Goal: Task Accomplishment & Management: Complete application form

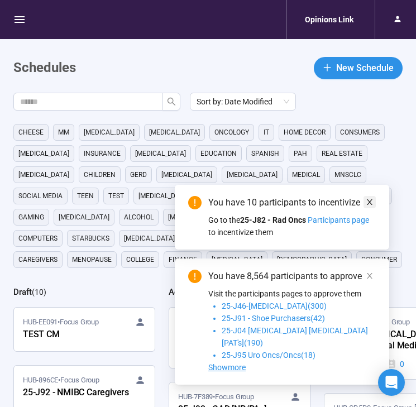
click at [367, 206] on icon "close" at bounding box center [370, 202] width 8 height 8
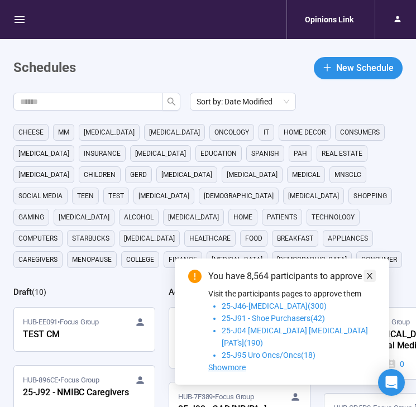
click at [372, 280] on icon "close" at bounding box center [370, 276] width 8 height 8
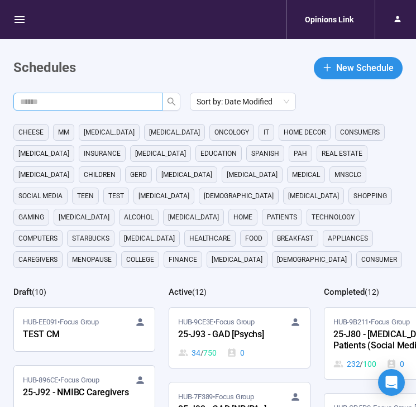
click at [134, 103] on input "text" at bounding box center [83, 102] width 127 height 12
type input "**"
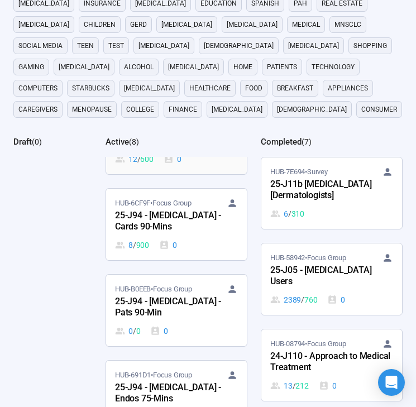
scroll to position [153, 0]
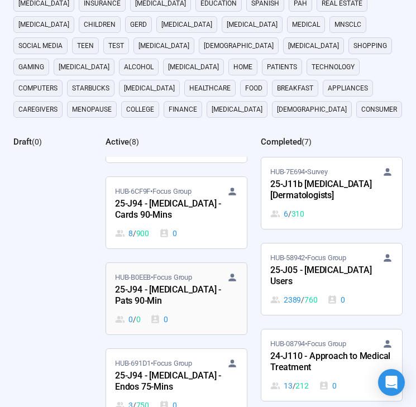
click at [192, 304] on div "25-J94 - [MEDICAL_DATA] - Pats 90-Min" at bounding box center [176, 296] width 123 height 26
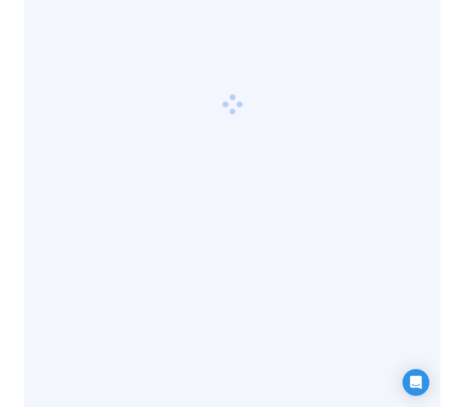
scroll to position [39, 0]
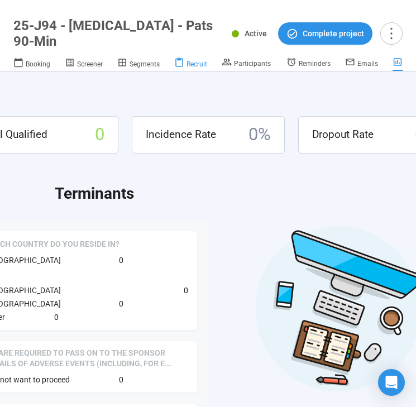
click at [193, 58] on div "Recruit" at bounding box center [190, 63] width 33 height 11
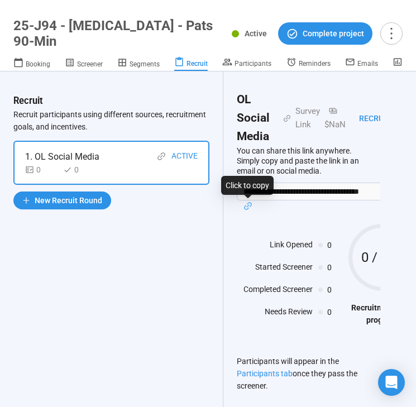
click at [249, 206] on icon "link" at bounding box center [248, 206] width 9 height 9
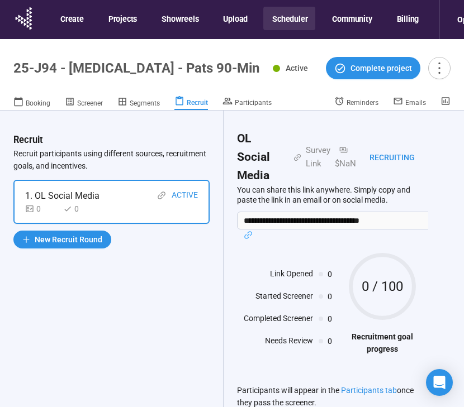
click at [286, 18] on button "Scheduler" at bounding box center [289, 18] width 52 height 23
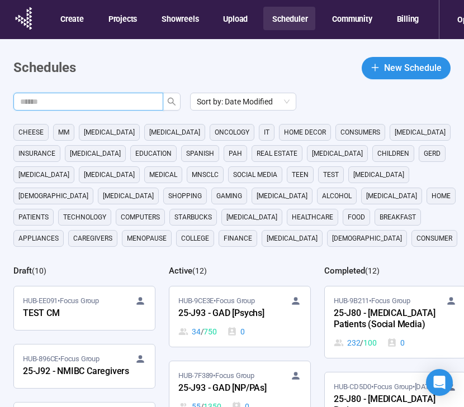
click at [126, 103] on input "text" at bounding box center [83, 102] width 127 height 12
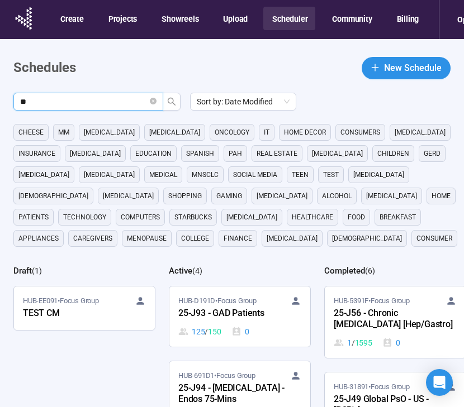
click at [98, 105] on input "**" at bounding box center [83, 102] width 127 height 12
type input "**"
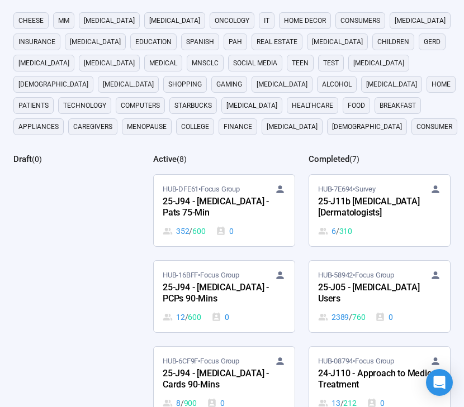
scroll to position [115, 0]
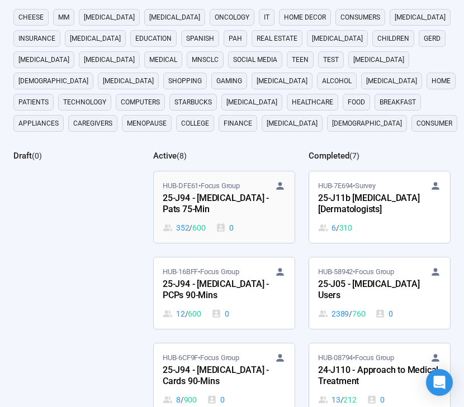
click at [221, 208] on div "25-J94 - [MEDICAL_DATA] - Pats 75-Min" at bounding box center [224, 205] width 123 height 26
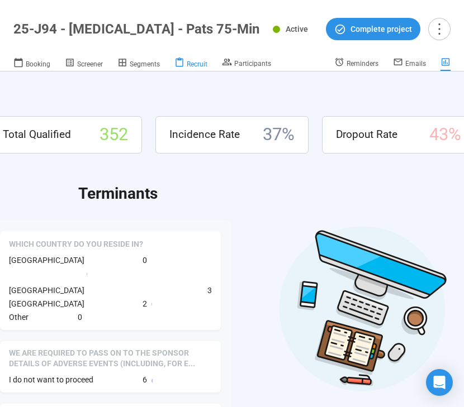
click at [187, 60] on span "Recruit" at bounding box center [197, 64] width 21 height 8
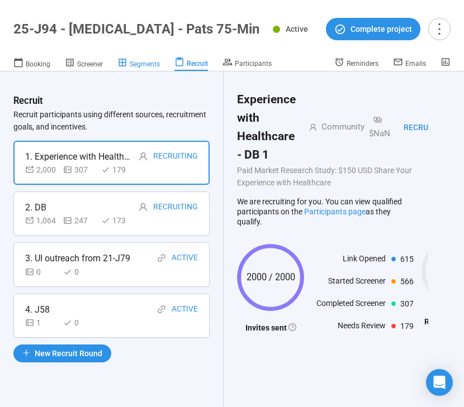
click at [154, 63] on span "Segments" at bounding box center [145, 64] width 30 height 8
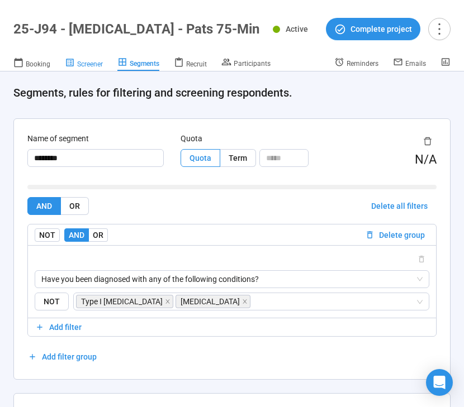
click at [93, 63] on span "Screener" at bounding box center [90, 64] width 26 height 8
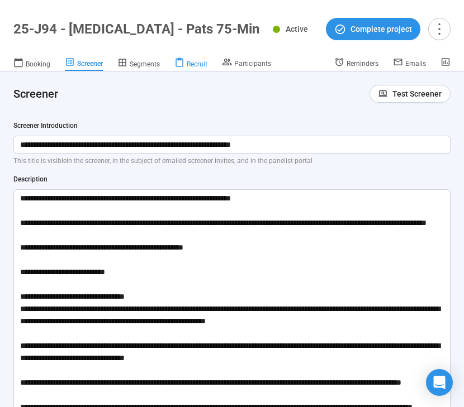
click at [204, 68] on link "Recruit" at bounding box center [190, 64] width 33 height 15
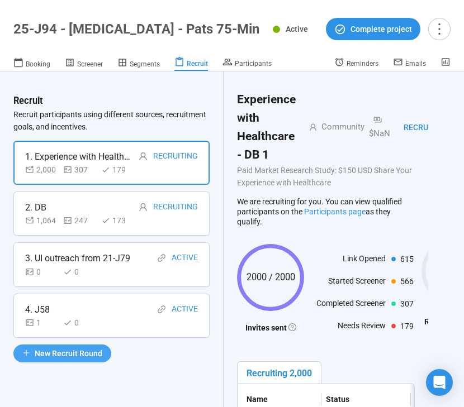
click at [64, 351] on span "New Recruit Round" at bounding box center [69, 354] width 68 height 12
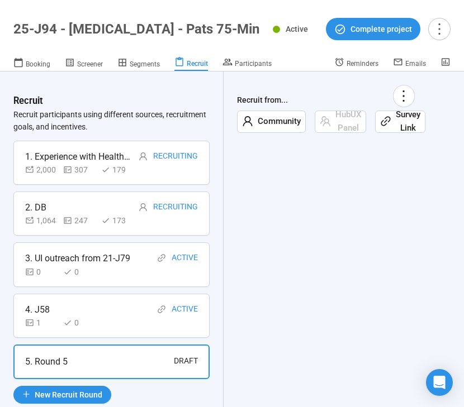
click at [398, 121] on span "Survey Link" at bounding box center [405, 121] width 29 height 26
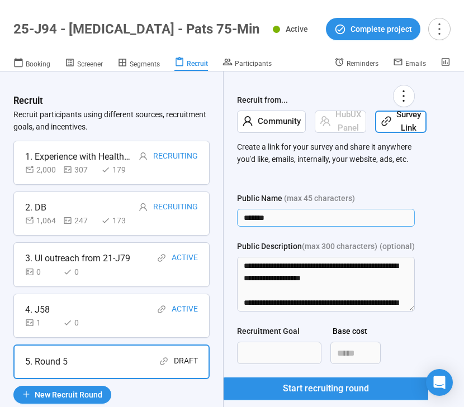
drag, startPoint x: 315, startPoint y: 219, endPoint x: 210, endPoint y: 219, distance: 105.1
click at [210, 219] on div "Recruit Recruit participants using different sources, recruitment goals, and in…" at bounding box center [232, 240] width 464 height 336
type input "**********"
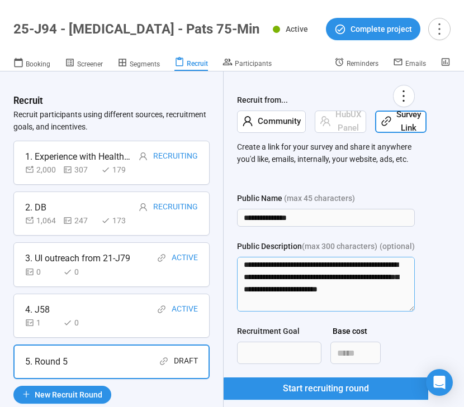
scroll to position [381, 0]
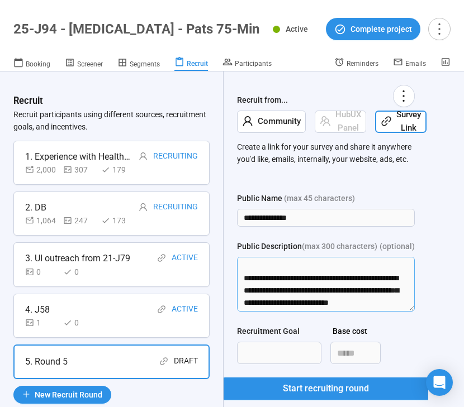
drag, startPoint x: 243, startPoint y: 266, endPoint x: 356, endPoint y: 323, distance: 126.7
click at [356, 323] on form "**********" at bounding box center [326, 302] width 178 height 221
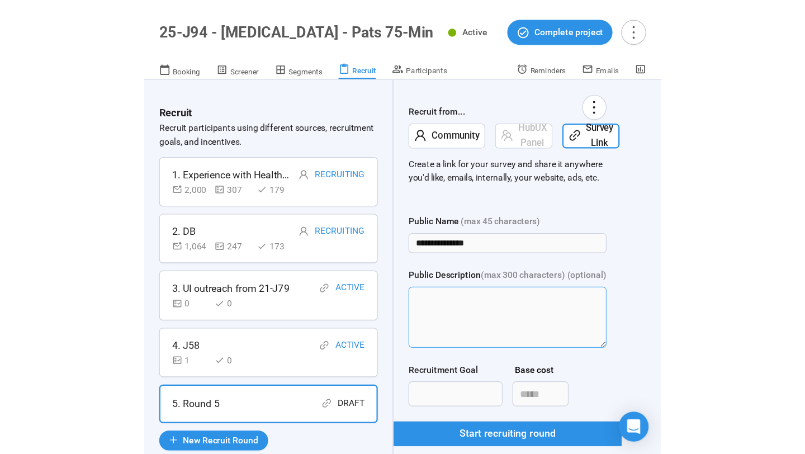
scroll to position [0, 0]
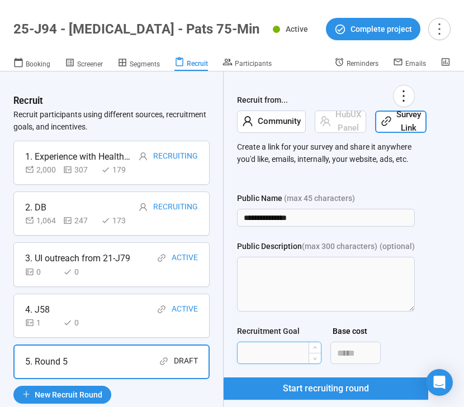
click at [287, 345] on input "Recruitment Goal" at bounding box center [279, 353] width 83 height 21
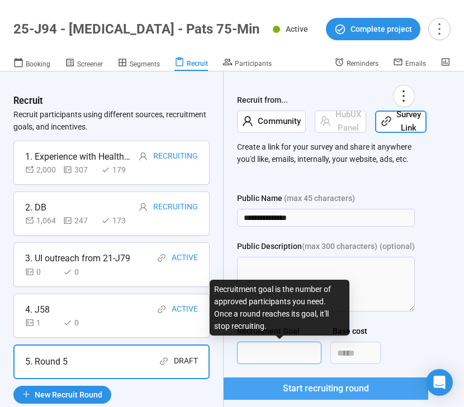
type input "***"
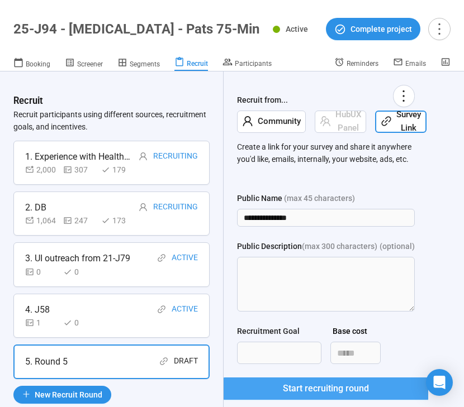
click at [302, 386] on span "Start recruiting round" at bounding box center [326, 389] width 86 height 14
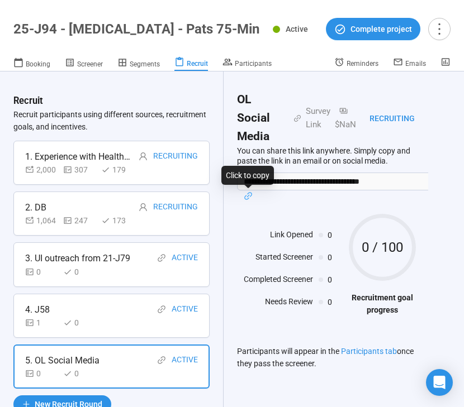
click at [248, 196] on icon "link" at bounding box center [248, 196] width 8 height 8
click at [249, 195] on icon "link" at bounding box center [248, 196] width 8 height 8
click at [287, 264] on div "Started Screener" at bounding box center [275, 259] width 76 height 17
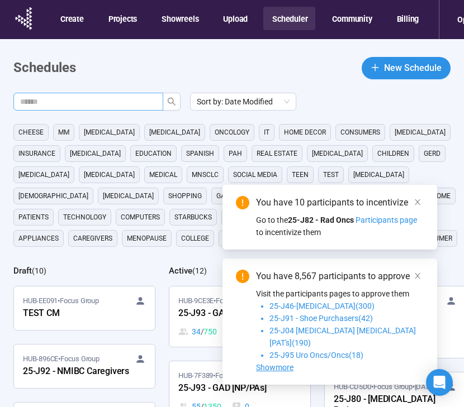
click at [111, 99] on input "text" at bounding box center [83, 102] width 127 height 12
type input "**"
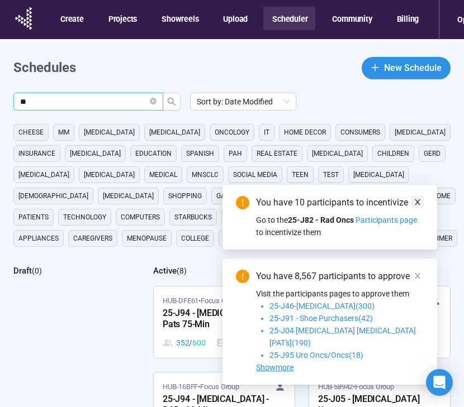
click at [417, 208] on span at bounding box center [418, 202] width 8 height 12
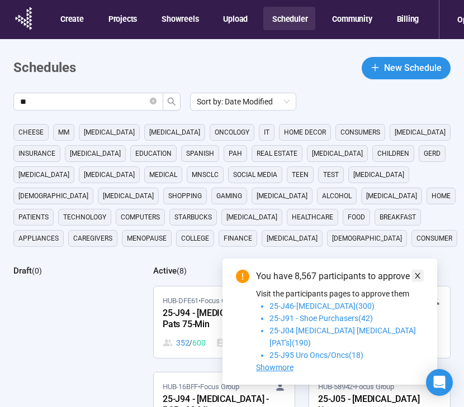
click at [417, 280] on icon "close" at bounding box center [418, 276] width 8 height 8
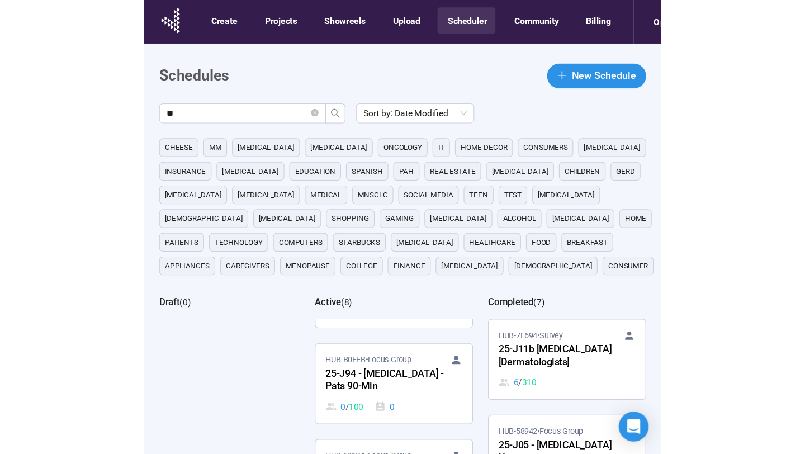
scroll to position [248, 0]
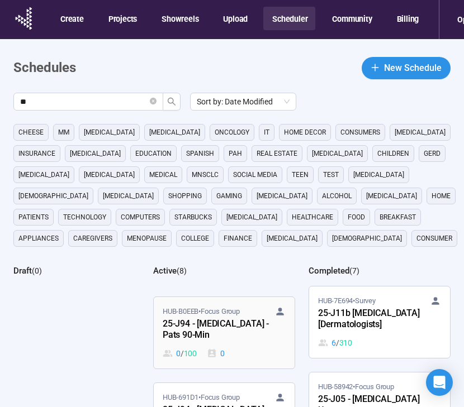
click at [228, 326] on div "25-J94 - [MEDICAL_DATA] - Pats 90-Min" at bounding box center [224, 330] width 123 height 26
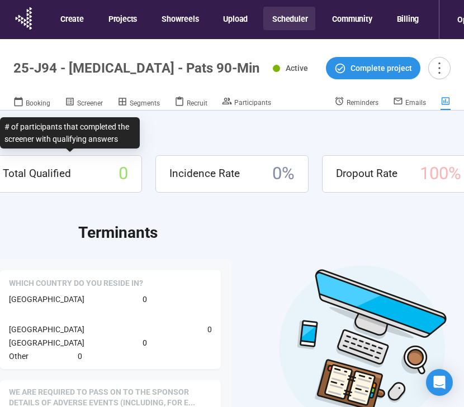
click at [94, 110] on header "25-J94 - Hyperlipidemia - Pats 90-Min Active Complete project Booking Screener …" at bounding box center [232, 75] width 464 height 72
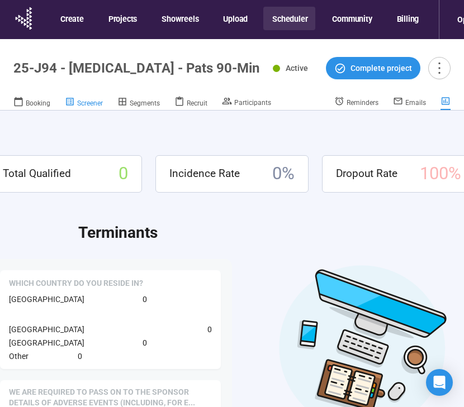
click at [94, 103] on span "Screener" at bounding box center [90, 103] width 26 height 8
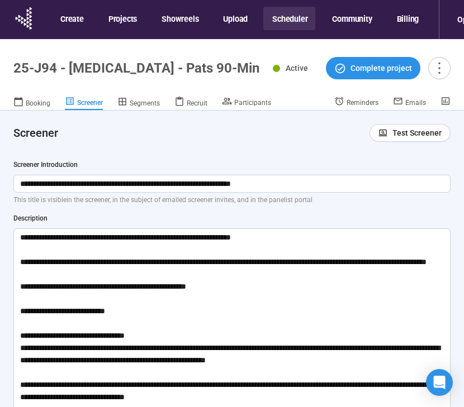
click at [288, 22] on button "Scheduler" at bounding box center [289, 18] width 52 height 23
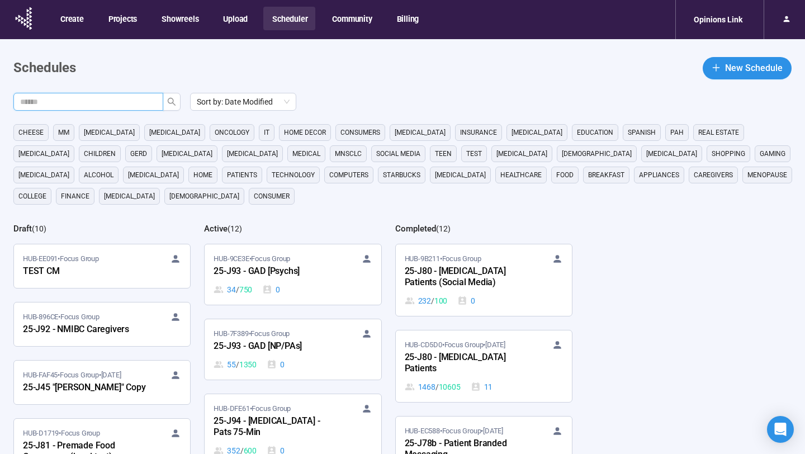
click at [120, 107] on input "text" at bounding box center [83, 102] width 127 height 12
type input "**"
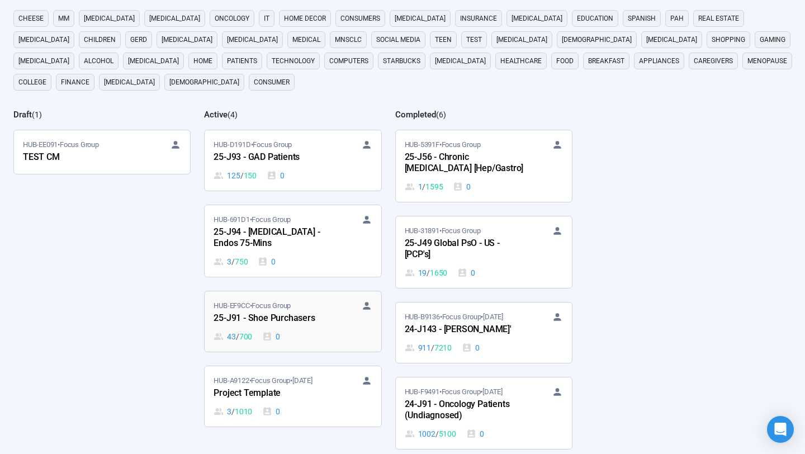
click at [323, 328] on div "HUB-EF9CC • Focus Group 25-J91 - Shoe Purchasers 43 / 700 0" at bounding box center [293, 321] width 158 height 42
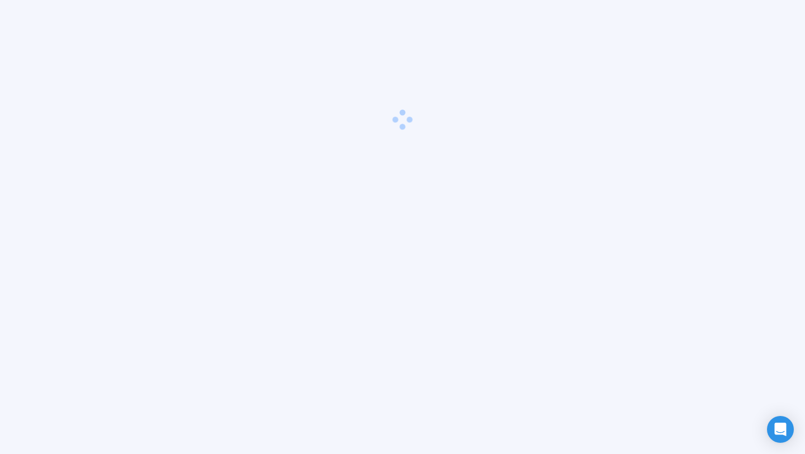
scroll to position [39, 0]
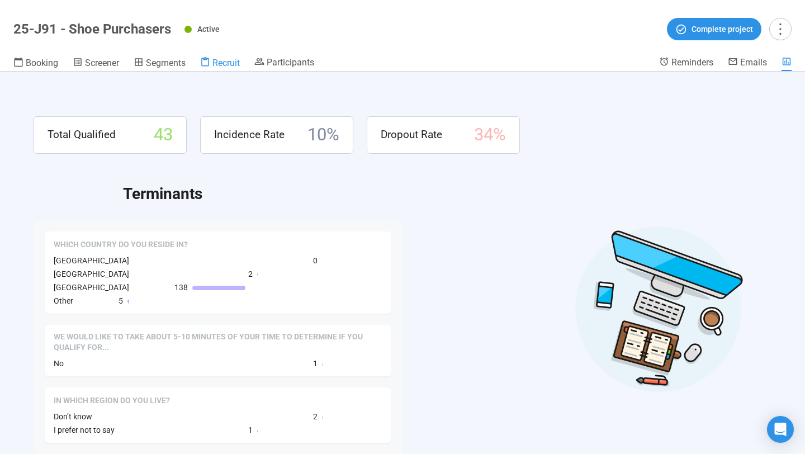
click at [233, 62] on span "Recruit" at bounding box center [225, 63] width 27 height 11
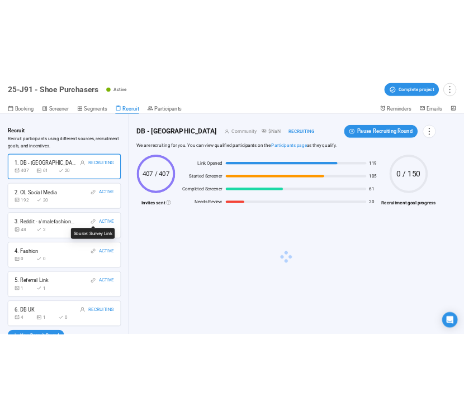
scroll to position [37, 0]
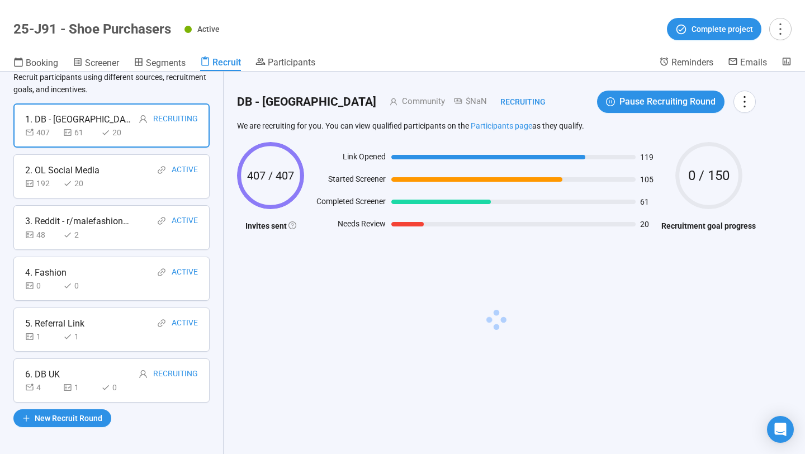
click at [126, 183] on div "192 20" at bounding box center [111, 183] width 173 height 12
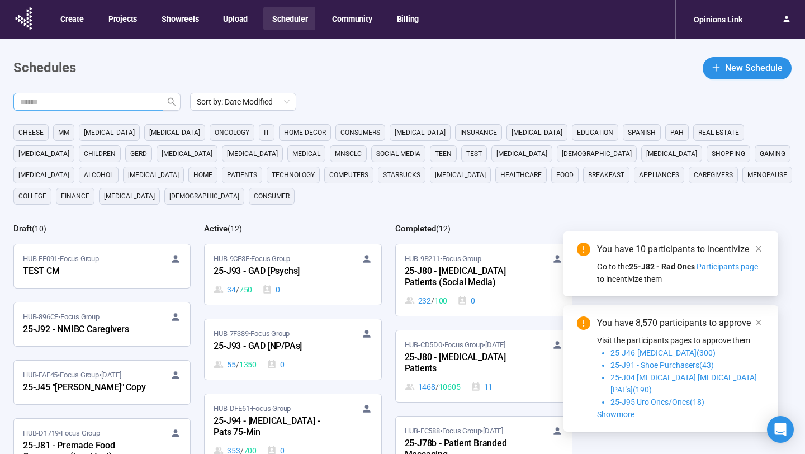
click at [114, 102] on input "text" at bounding box center [83, 102] width 127 height 12
type input "**"
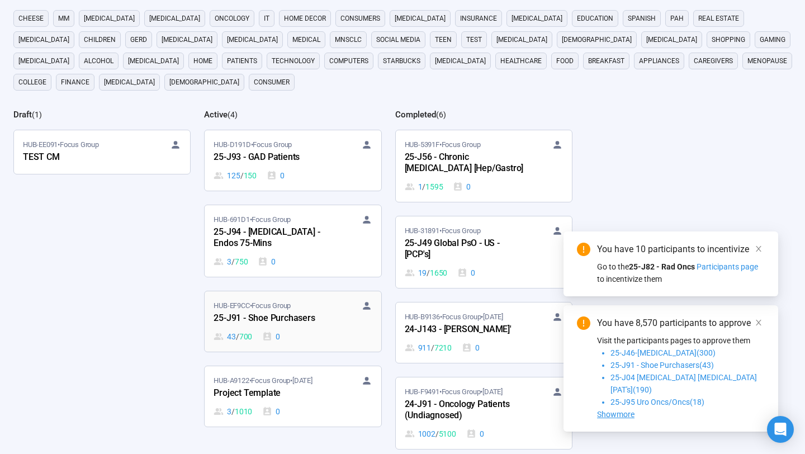
click at [325, 323] on div "25-J91 - Shoe Purchasers" at bounding box center [275, 318] width 123 height 15
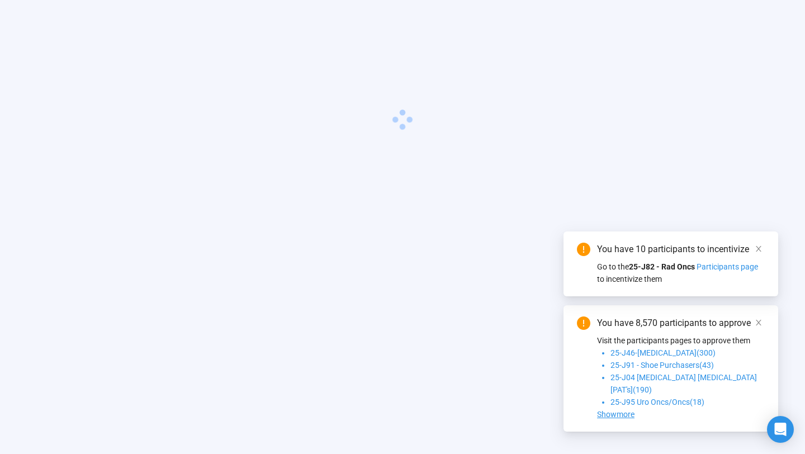
scroll to position [39, 0]
click at [760, 253] on icon "close" at bounding box center [759, 249] width 8 height 8
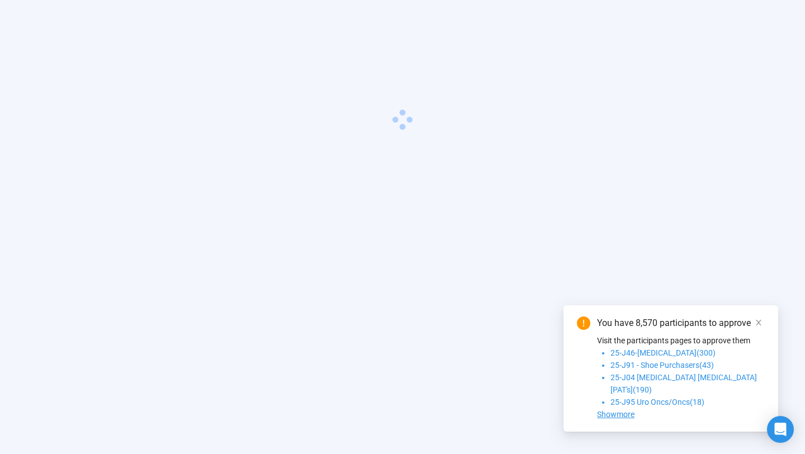
click at [759, 329] on span at bounding box center [759, 322] width 8 height 12
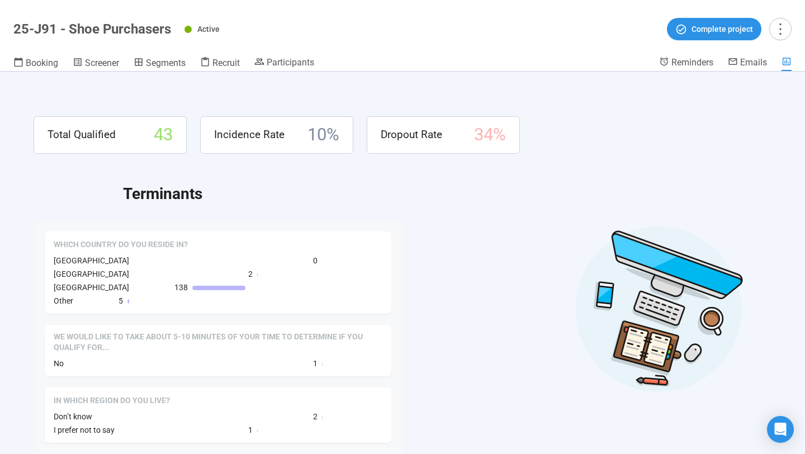
click at [220, 53] on header "25-J91 - Shoe Purchasers Active Complete project Booking Screener Segments Recr…" at bounding box center [402, 36] width 805 height 72
click at [220, 63] on span "Recruit" at bounding box center [225, 63] width 27 height 11
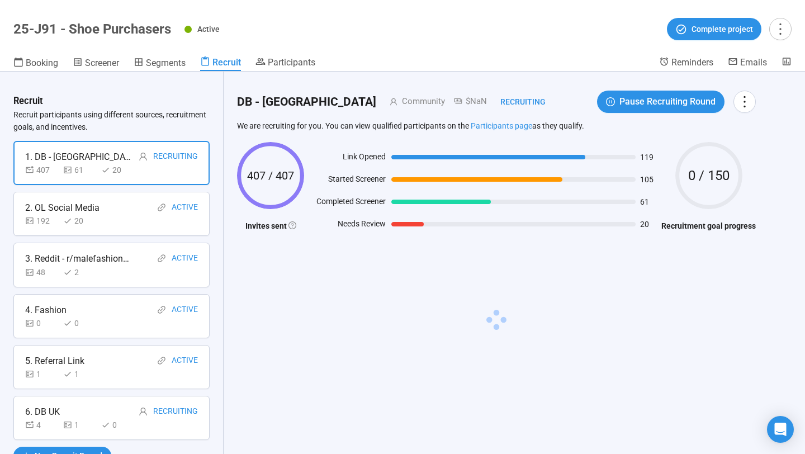
click at [136, 219] on div "192 20" at bounding box center [111, 221] width 173 height 12
